Goal: Information Seeking & Learning: Learn about a topic

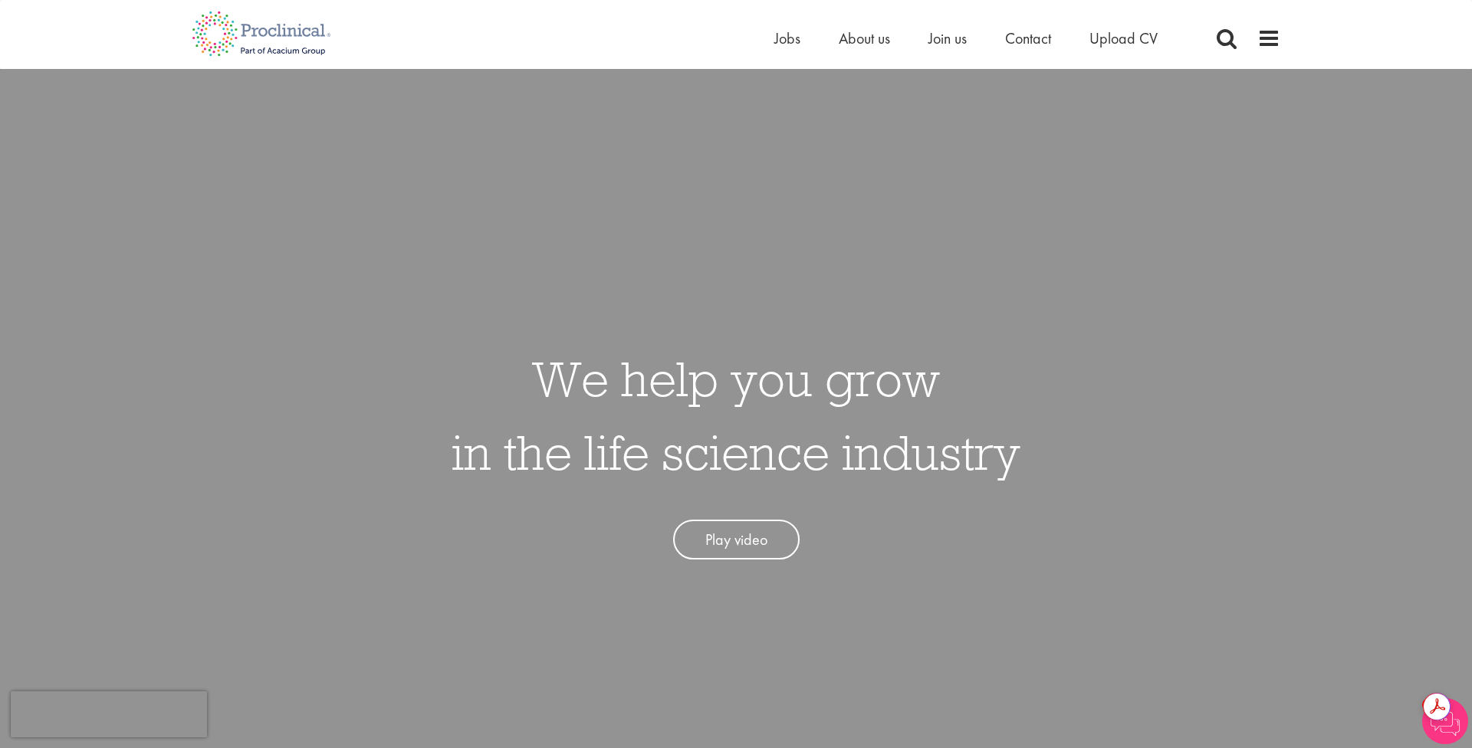
click at [1271, 25] on div "Home Jobs About us Join us Contact Upload CV" at bounding box center [730, 29] width 1100 height 58
click at [1271, 41] on span at bounding box center [1268, 38] width 23 height 23
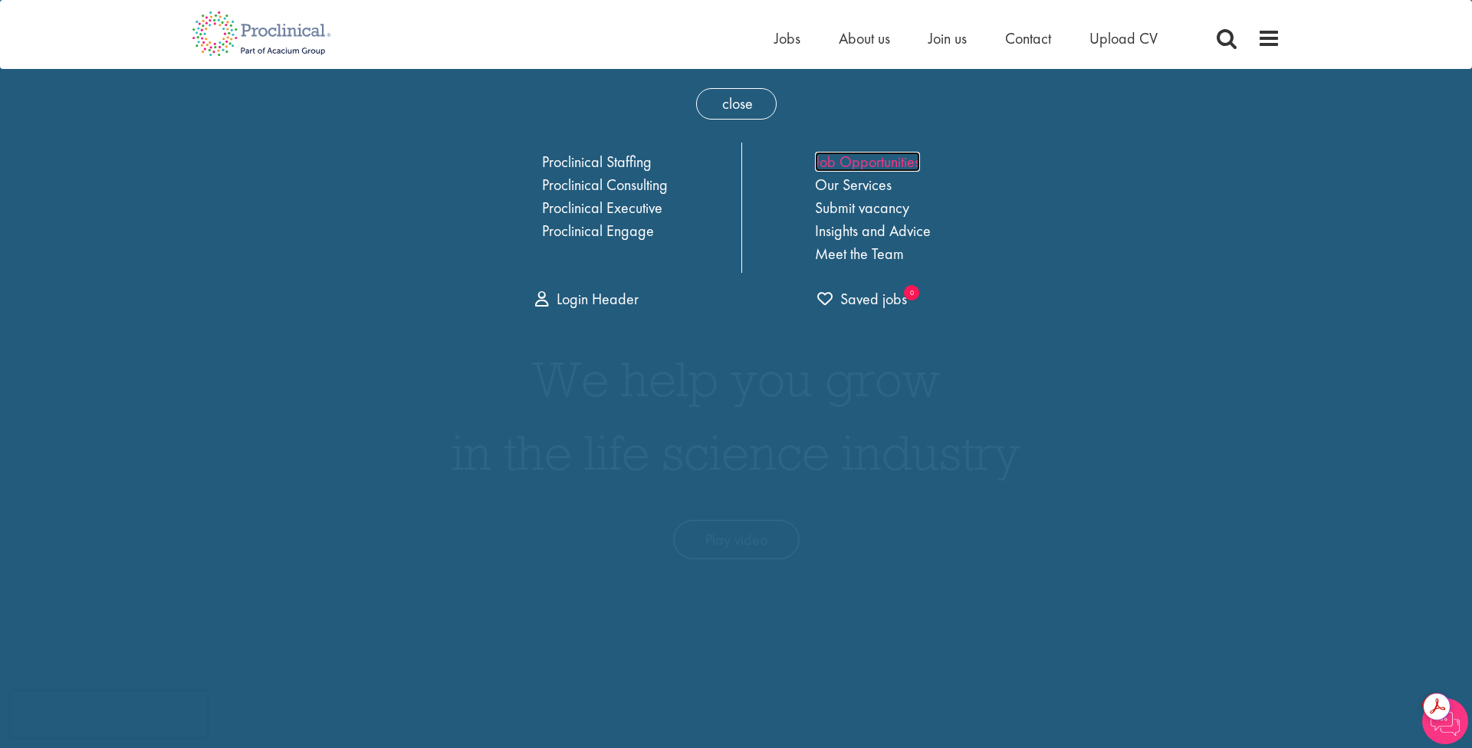
click at [866, 158] on link "Job Opportunities" at bounding box center [867, 162] width 105 height 20
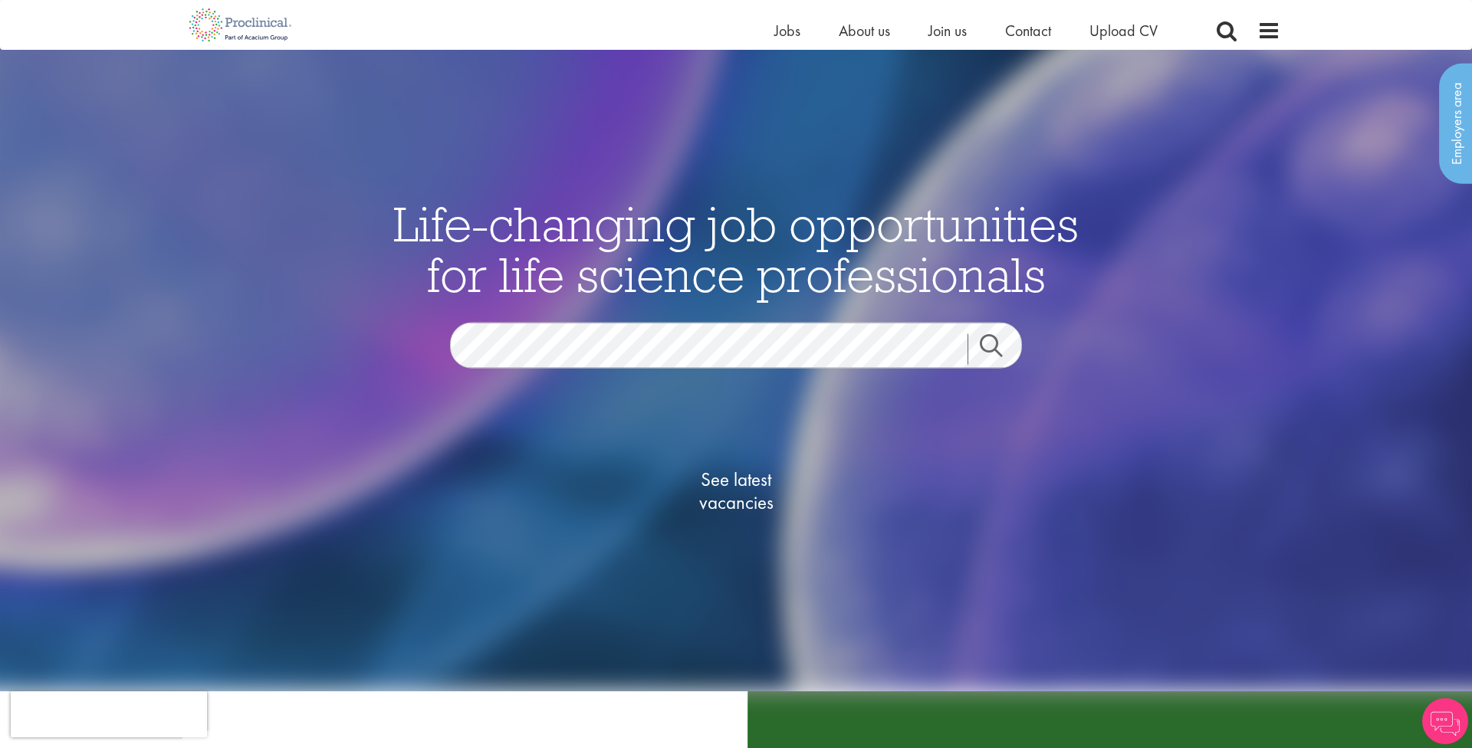
scroll to position [199, 0]
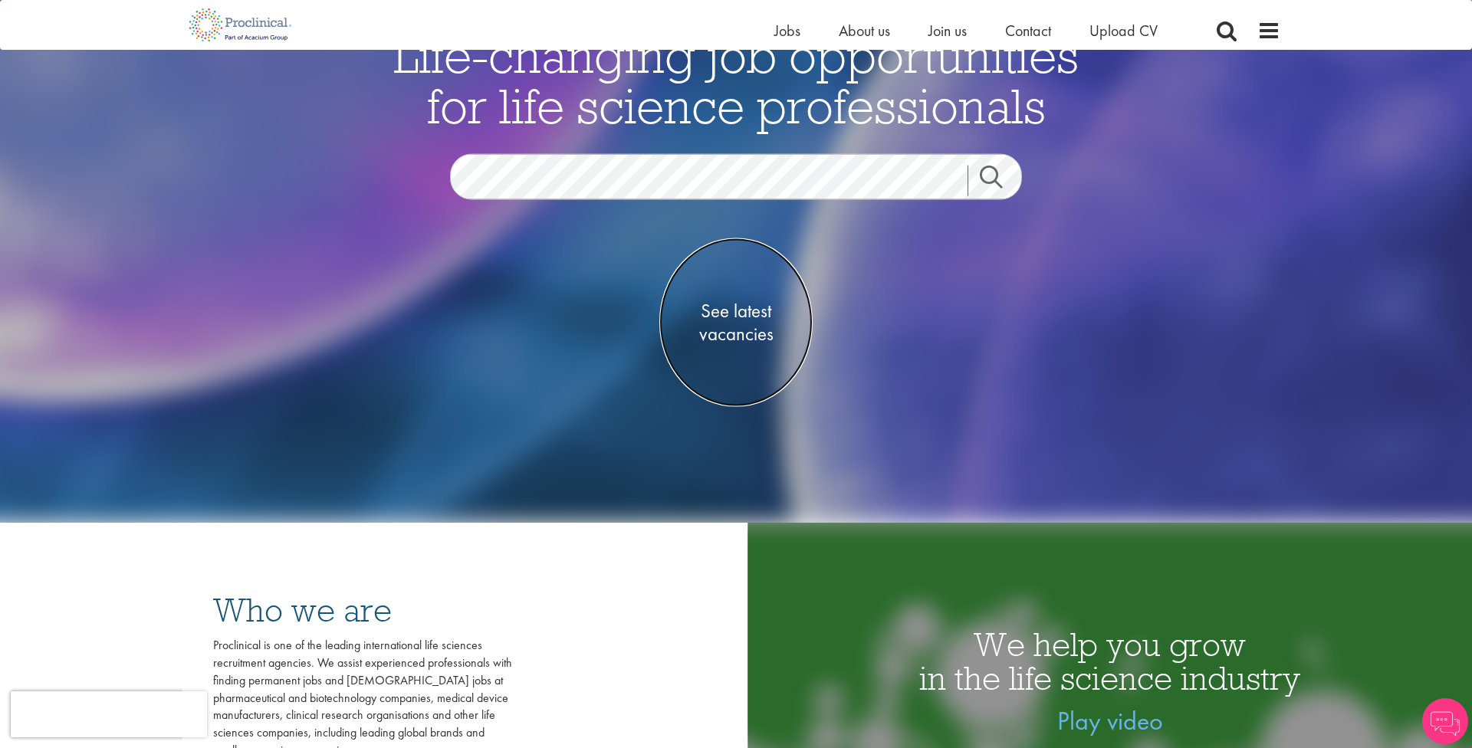
click at [748, 330] on span "See latest vacancies" at bounding box center [735, 322] width 153 height 46
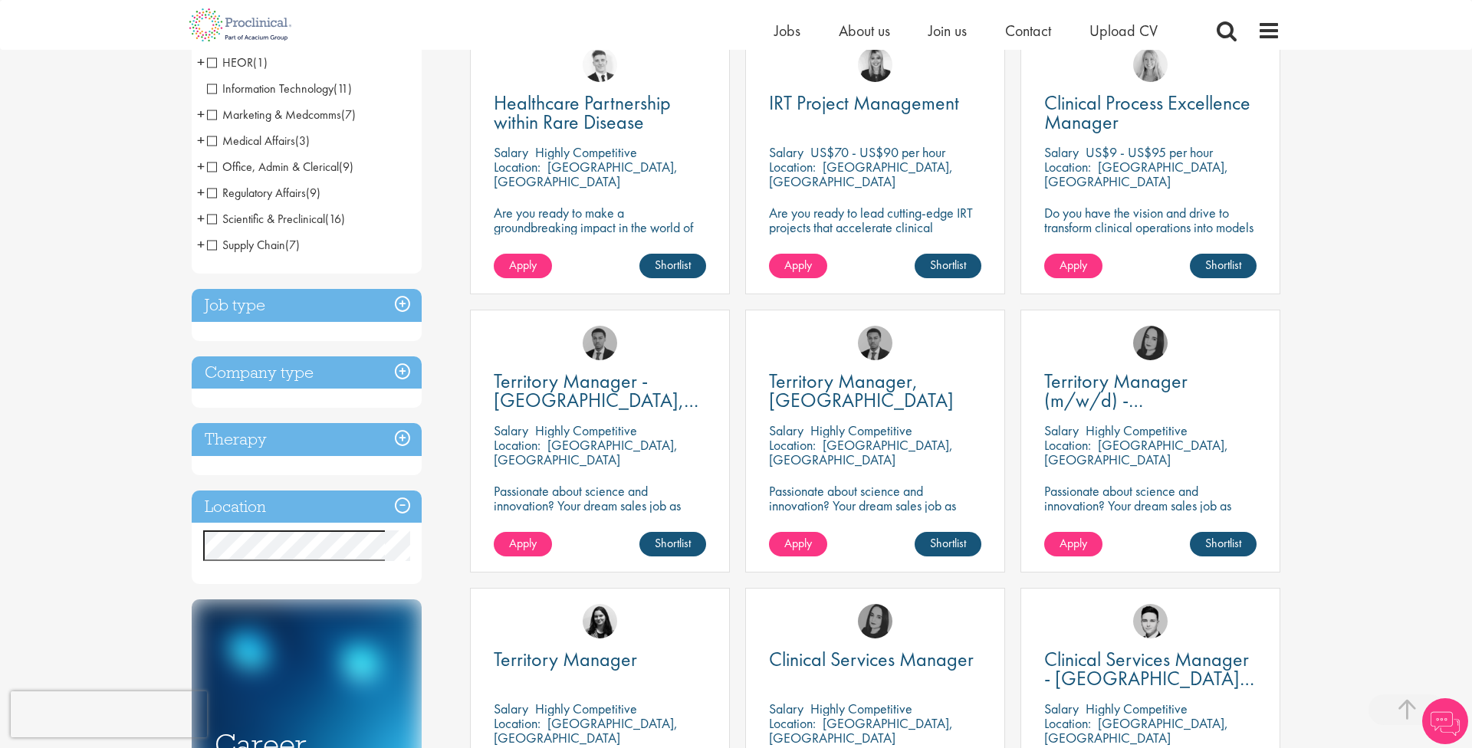
scroll to position [316, 0]
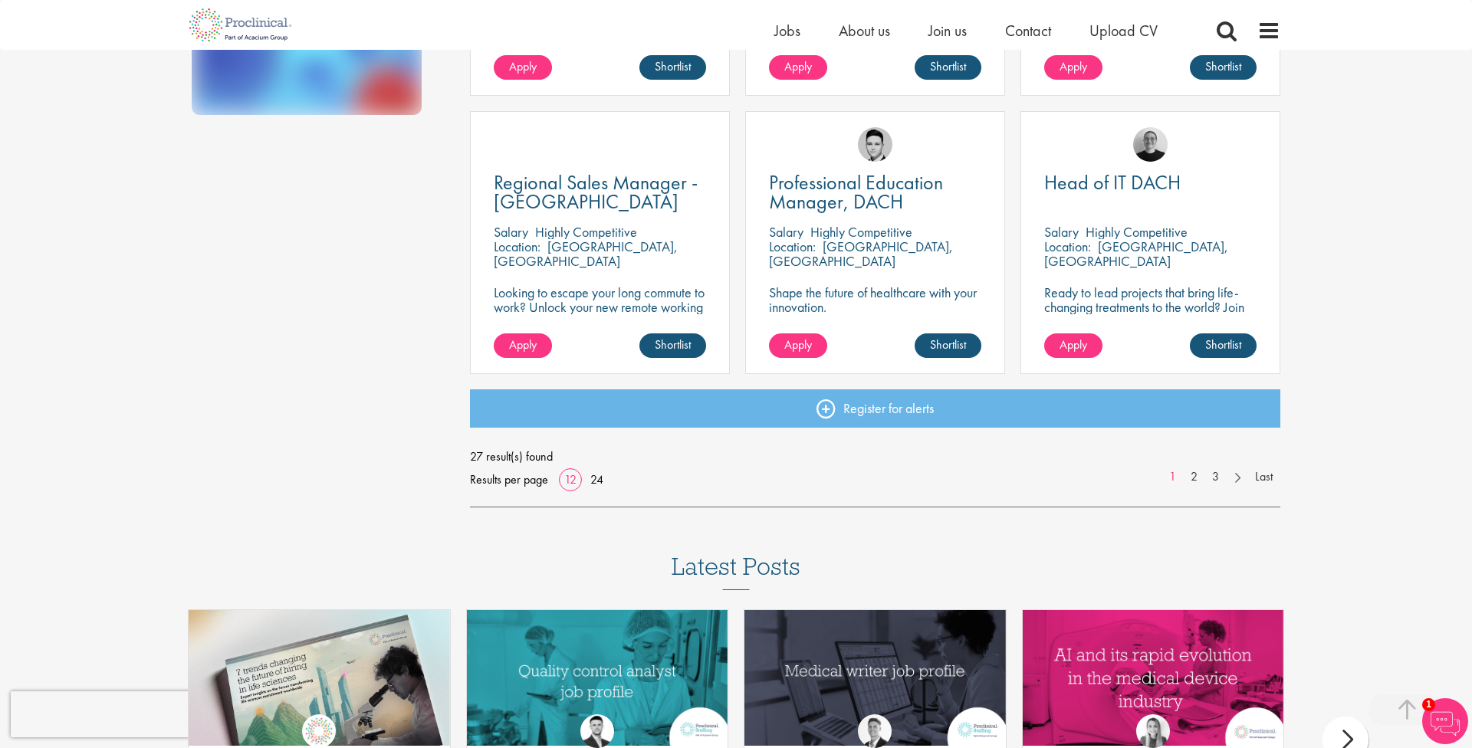
scroll to position [1264, 0]
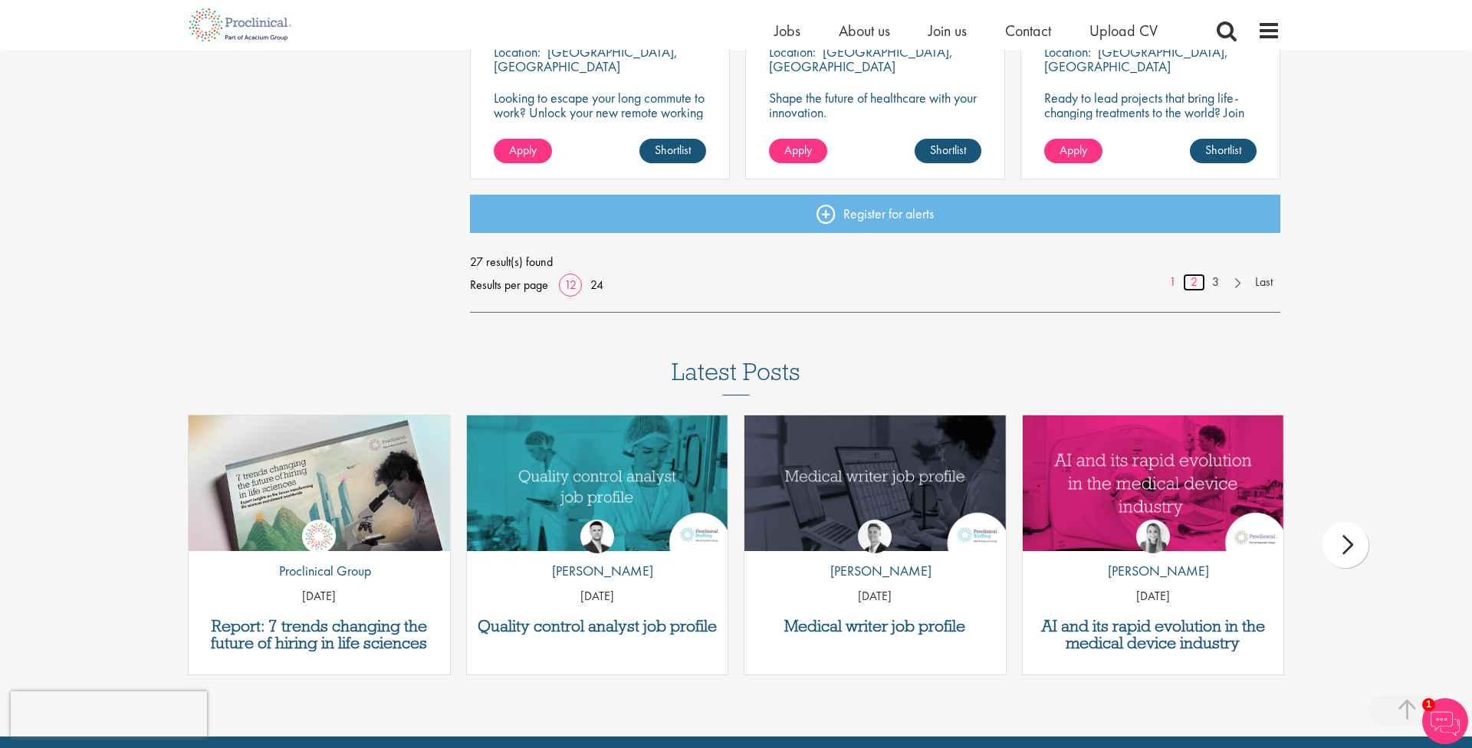
click at [1192, 278] on link "2" at bounding box center [1194, 283] width 22 height 18
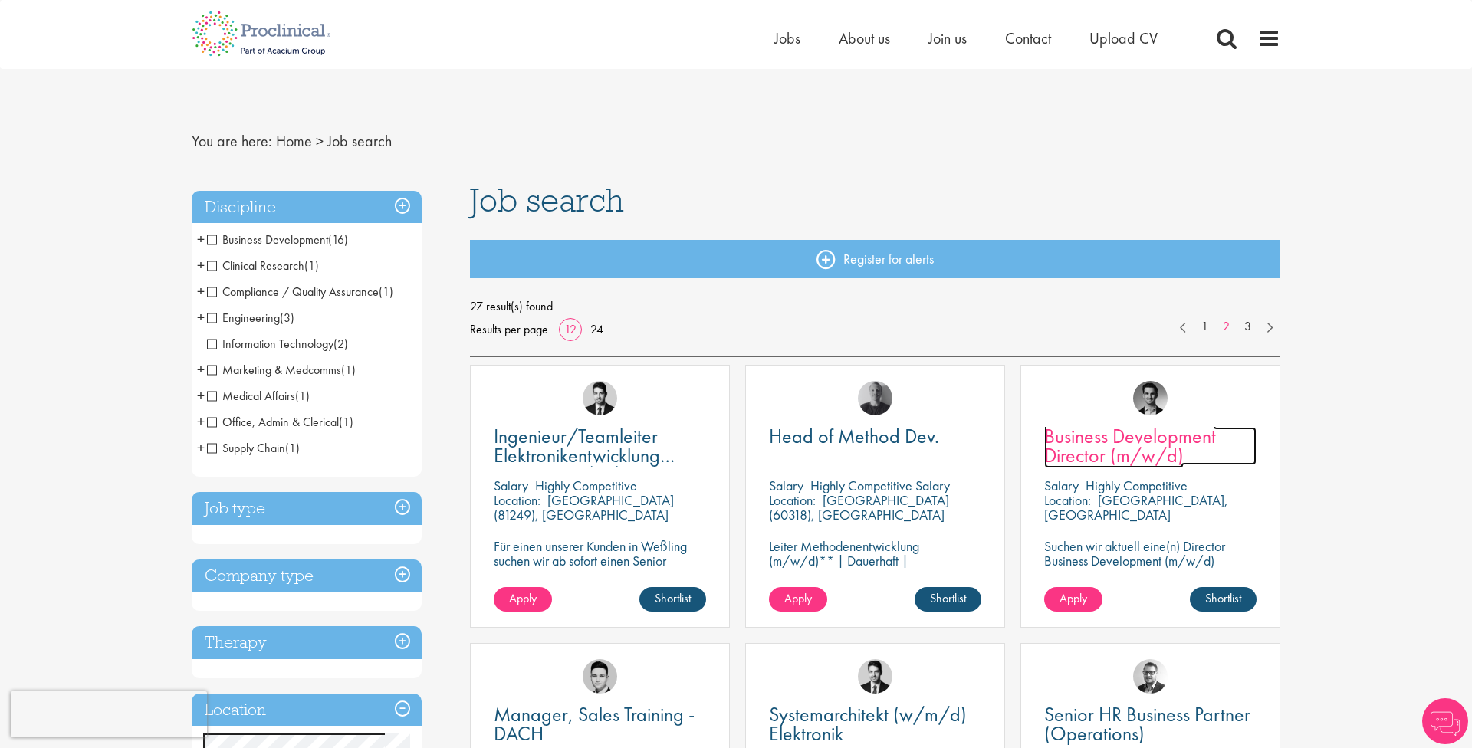
click at [1186, 440] on span "Business Development Director (m/w/d)" at bounding box center [1130, 445] width 172 height 45
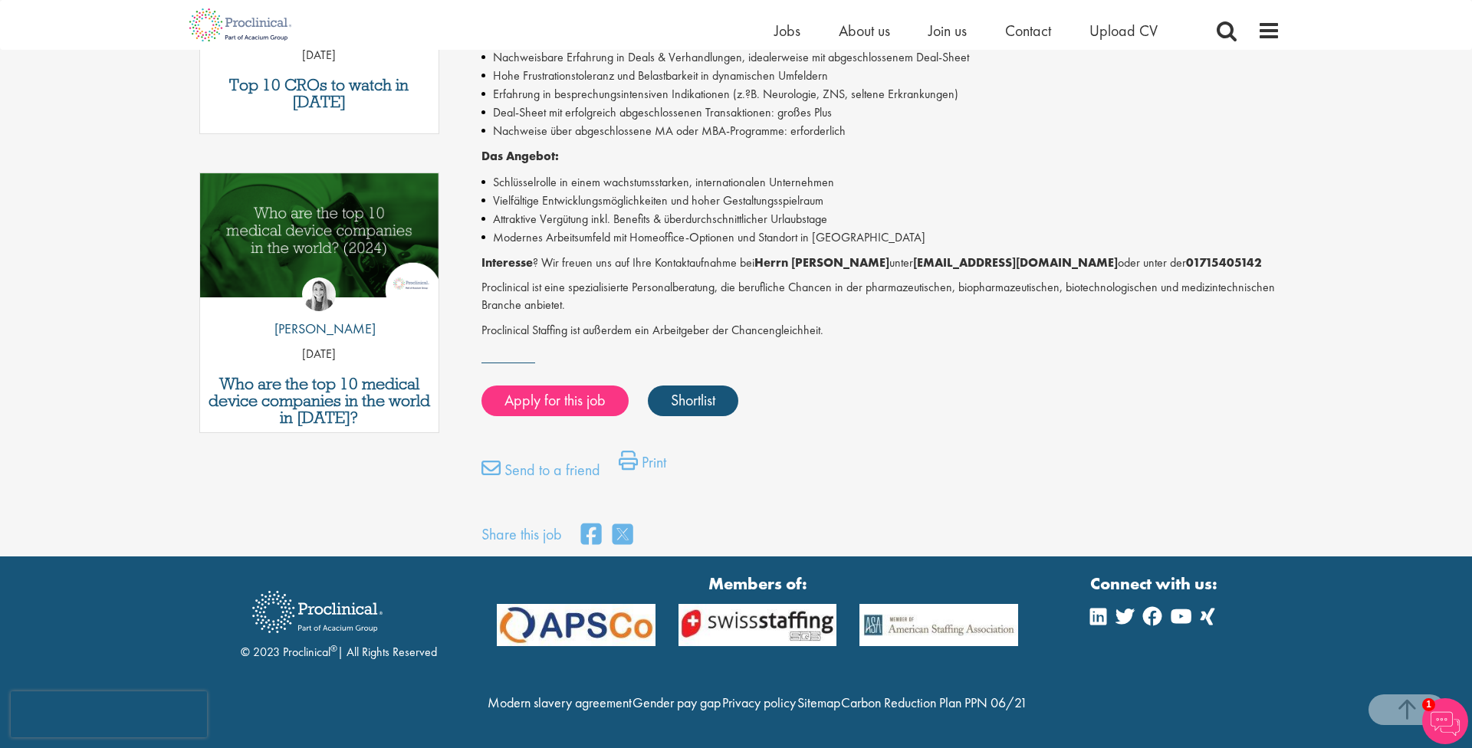
scroll to position [694, 0]
click at [786, 29] on span "Jobs" at bounding box center [787, 31] width 26 height 20
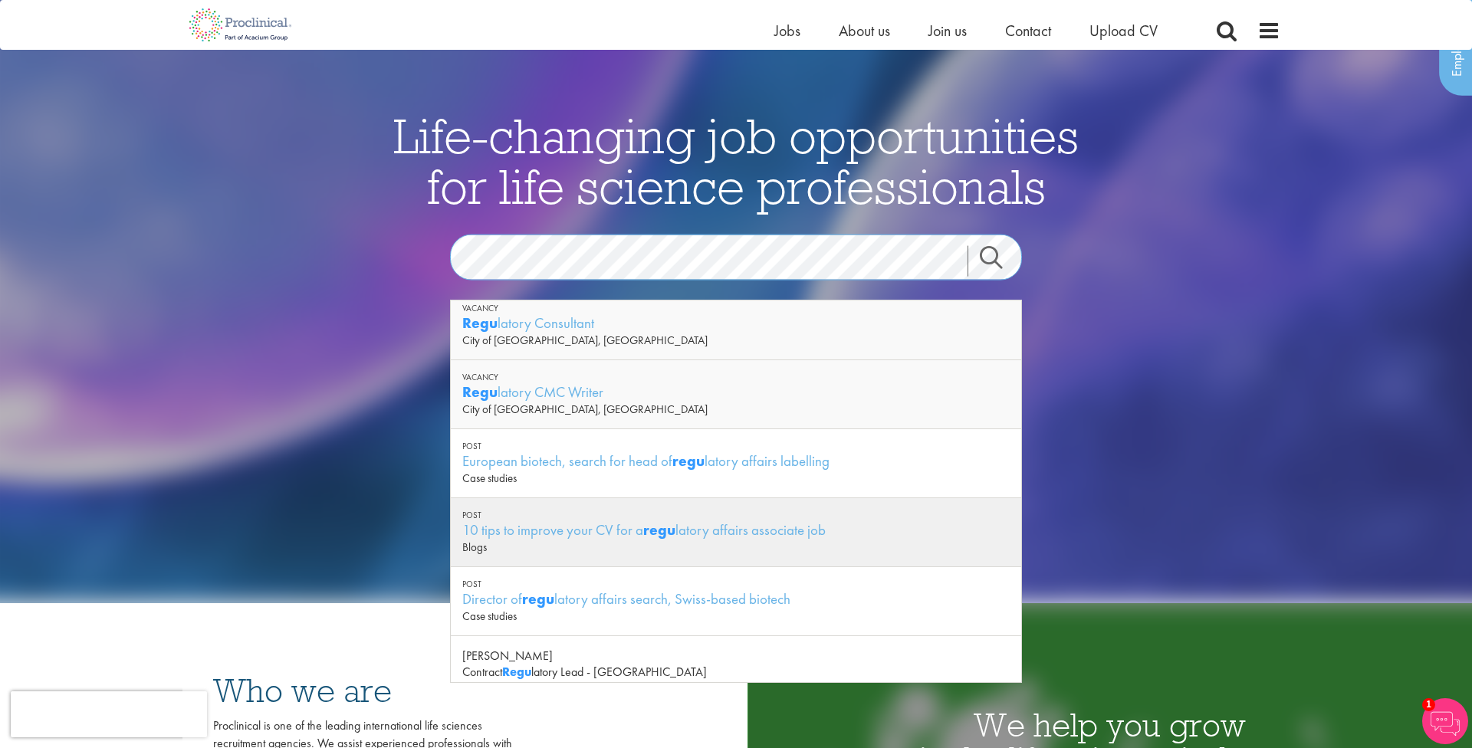
scroll to position [120, 0]
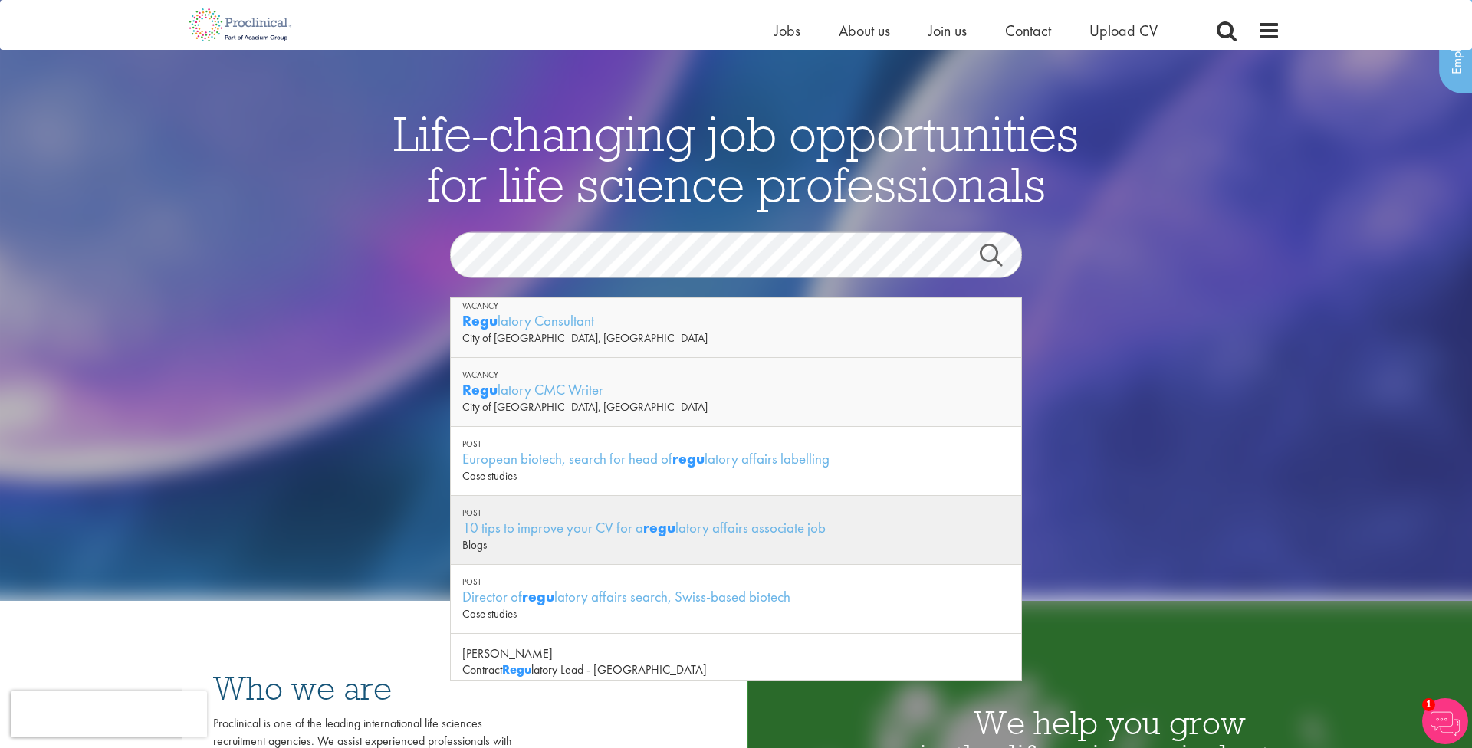
click at [672, 542] on div "Blogs" at bounding box center [735, 544] width 547 height 15
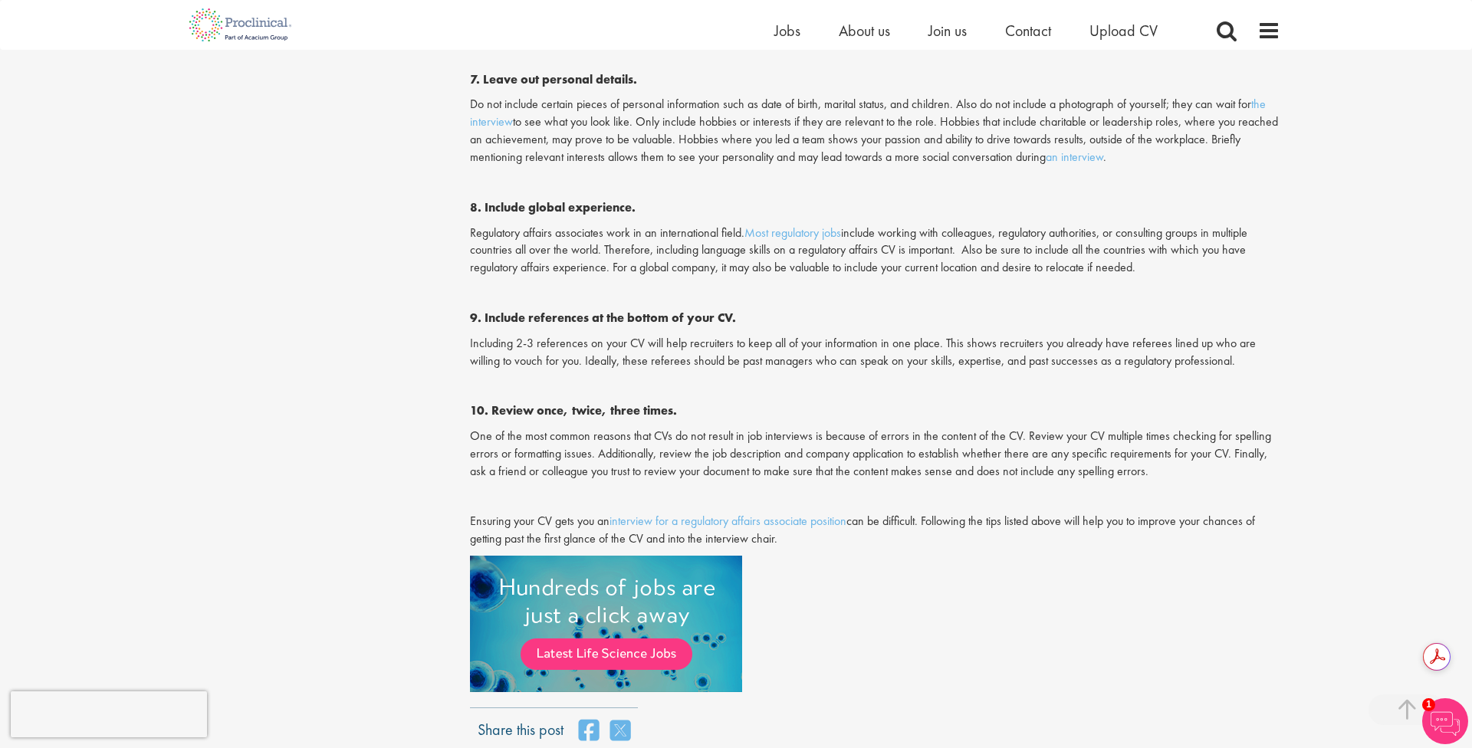
scroll to position [1497, 0]
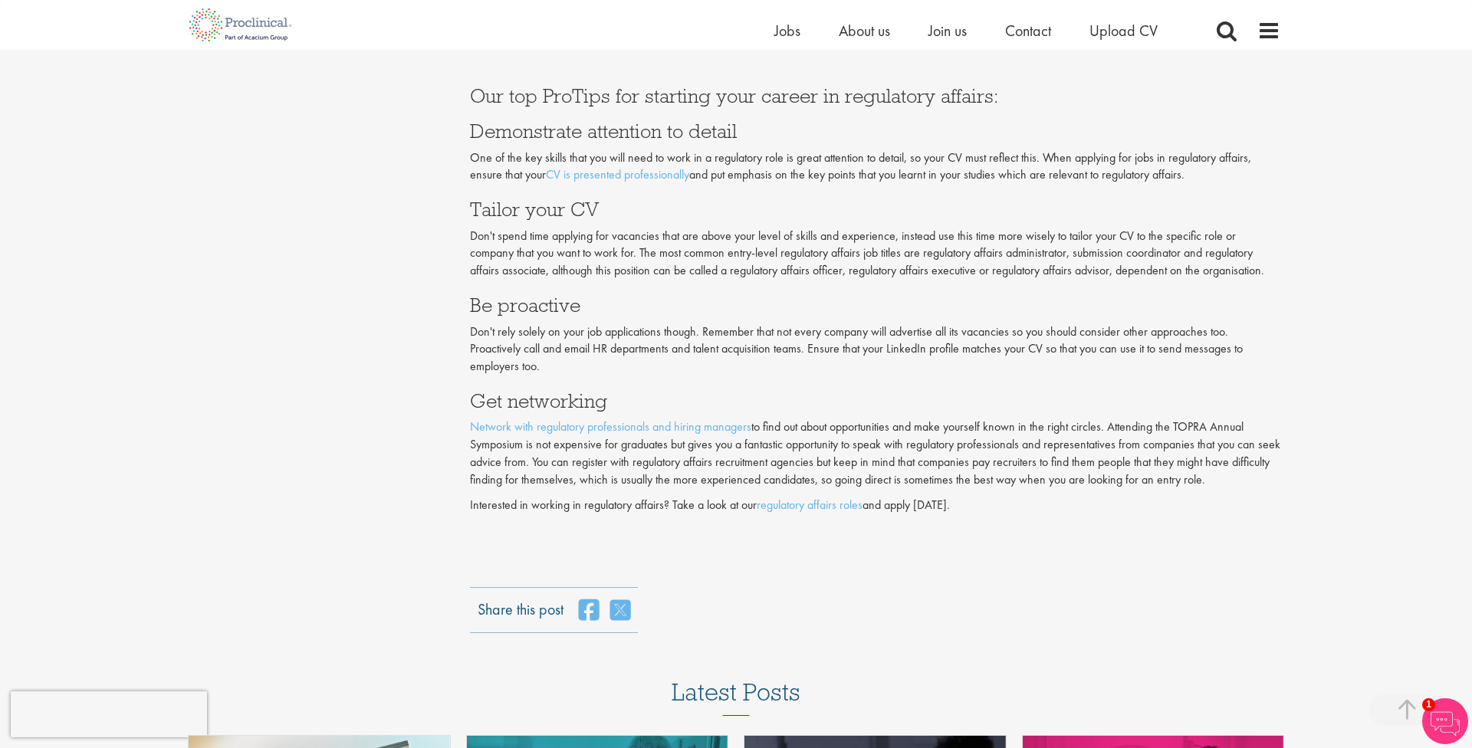
scroll to position [3056, 0]
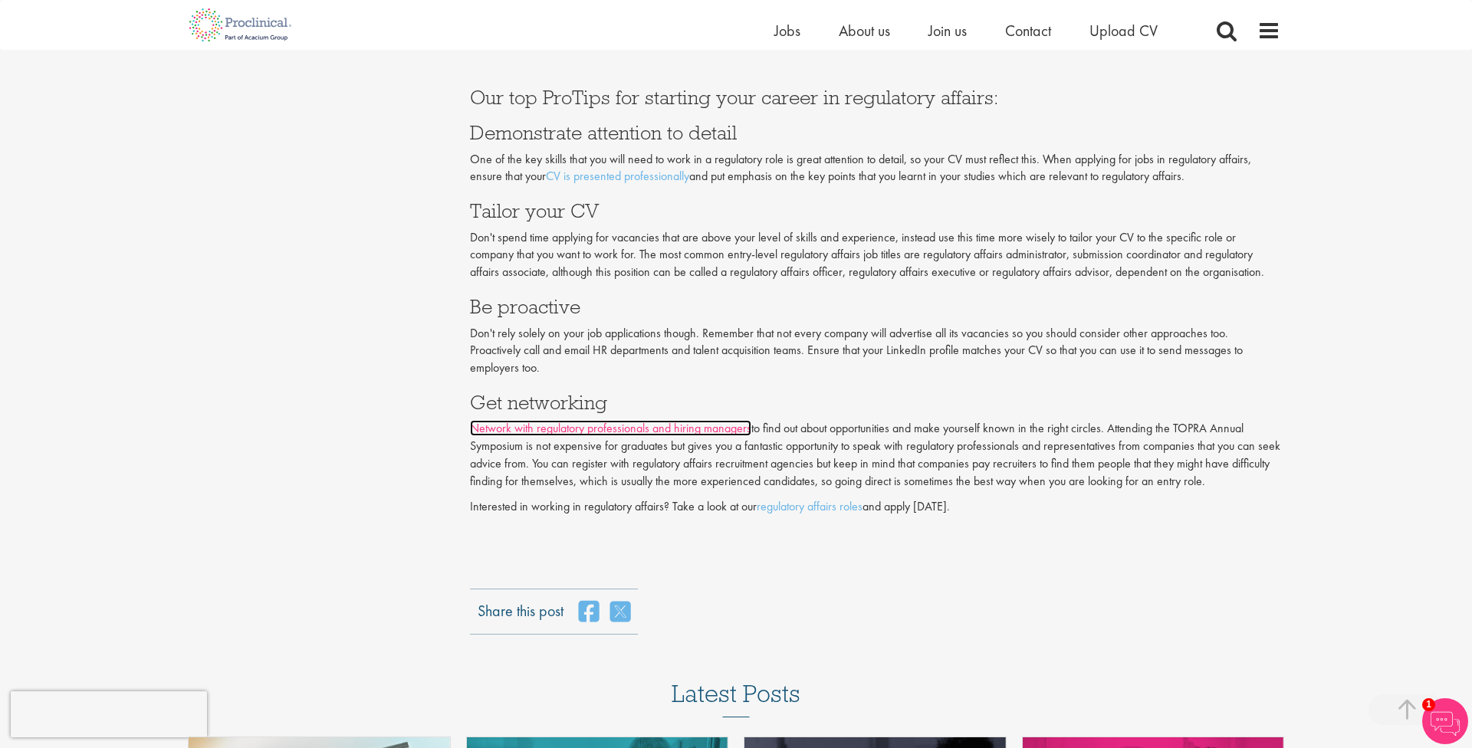
click at [694, 432] on link "Network with regulatory professionals and hiring managers" at bounding box center [610, 428] width 281 height 16
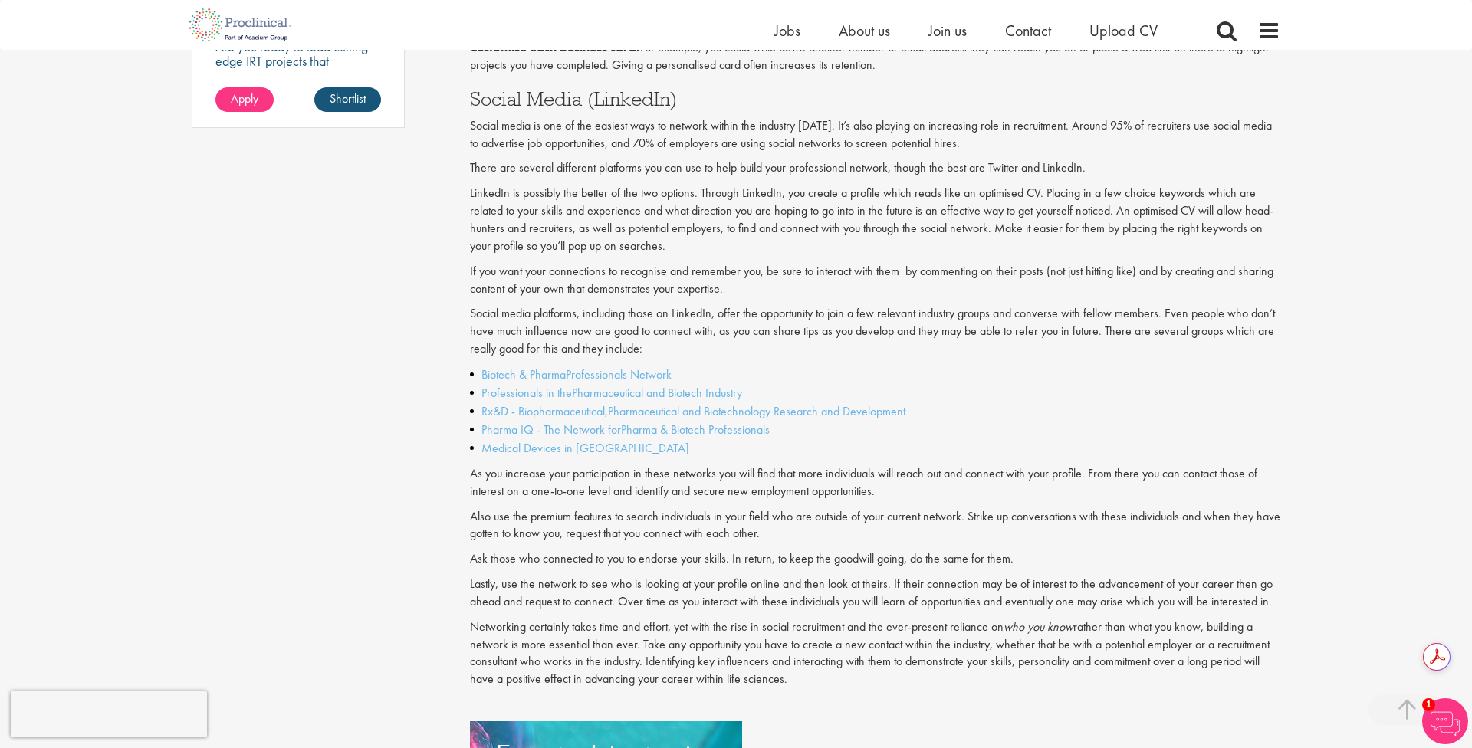
scroll to position [1341, 0]
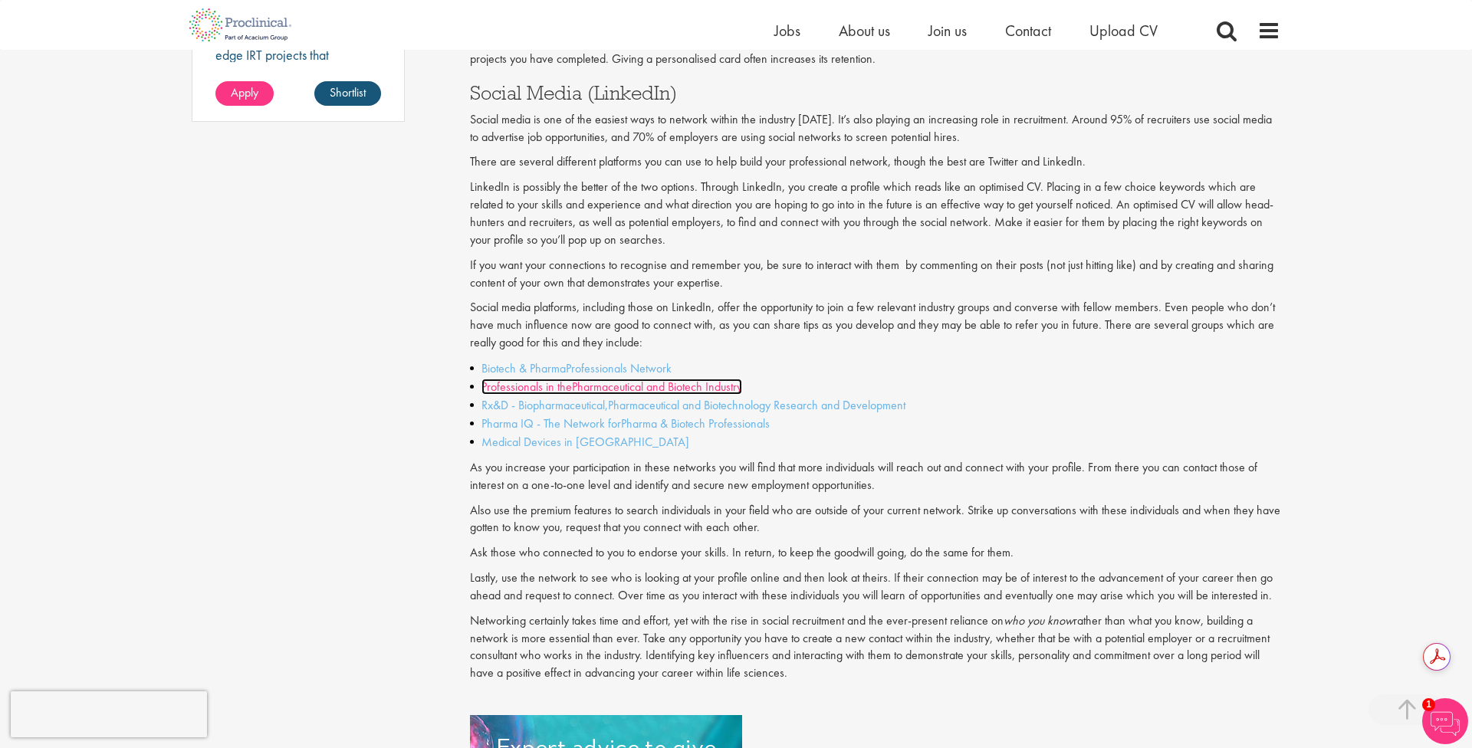
click at [719, 394] on link "Professionals in thePharmaceutical and Biotech Industry" at bounding box center [612, 387] width 261 height 16
